Goal: Task Accomplishment & Management: Complete application form

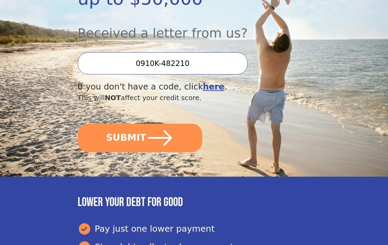
scroll to position [210, 0]
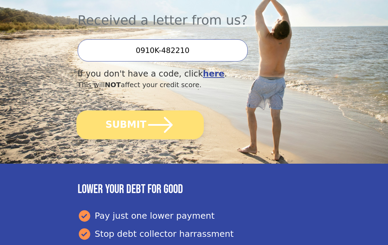
click at [147, 111] on icon "submit" at bounding box center [161, 125] width 28 height 28
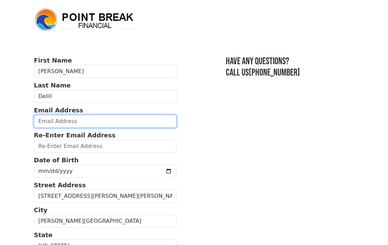
click at [105, 121] on input "email" at bounding box center [105, 121] width 143 height 13
type input "dtdelill@yahoo.com"
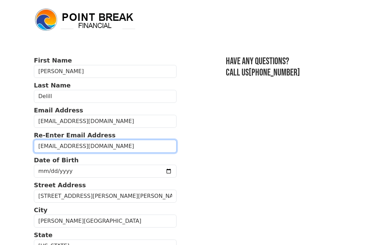
type input "dtdelill@yahoo.com"
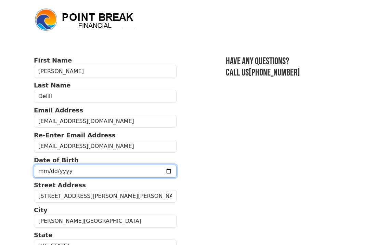
click at [49, 172] on input "date" at bounding box center [105, 171] width 143 height 13
click at [63, 170] on input "2025-10-18" at bounding box center [105, 171] width 143 height 13
type input "1977-10-18"
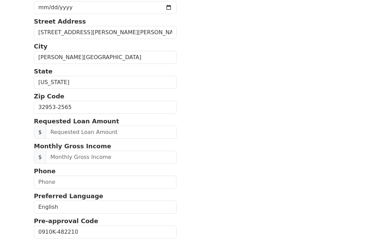
scroll to position [169, 0]
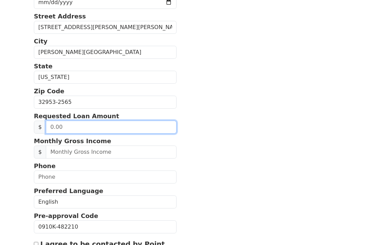
click at [112, 129] on input "text" at bounding box center [111, 127] width 131 height 13
type input "23,000.00"
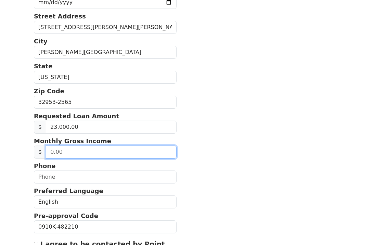
click at [106, 153] on input "text" at bounding box center [111, 152] width 131 height 13
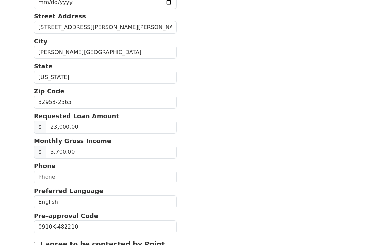
click at [224, 150] on section "First Name Daniel Last Name Delill Email Address dtdelill@yahoo.com Re-Enter Em…" at bounding box center [194, 103] width 320 height 432
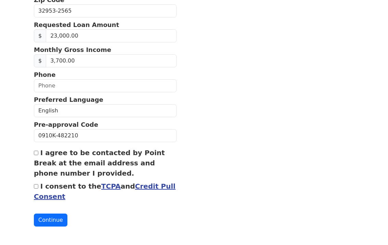
scroll to position [261, 0]
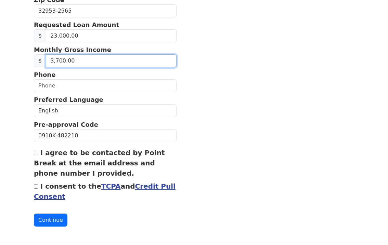
click at [55, 62] on input "3,700.00" at bounding box center [111, 60] width 131 height 13
click at [56, 62] on input "3,700.00" at bounding box center [111, 60] width 131 height 13
click at [63, 62] on input "3,700.00" at bounding box center [111, 60] width 131 height 13
type input "3.00"
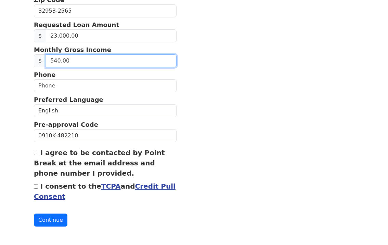
type input "5,400.00"
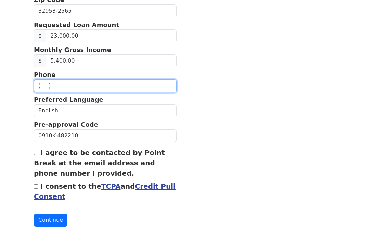
click at [124, 88] on input "text" at bounding box center [105, 85] width 143 height 13
type input "(954) 816-7418"
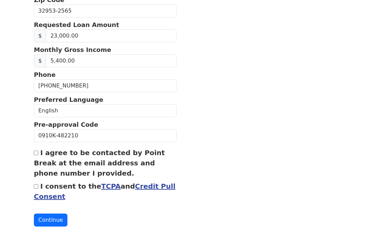
click at [36, 155] on input "I agree to be contacted by Point Break at the email address and phone number I …" at bounding box center [36, 153] width 4 height 4
checkbox input "true"
click at [36, 188] on input "I consent to the TCPA and Credit Pull Consent" at bounding box center [36, 187] width 4 height 4
checkbox input "true"
click at [48, 219] on button "Continue" at bounding box center [51, 220] width 34 height 13
